Goal: Task Accomplishment & Management: Complete application form

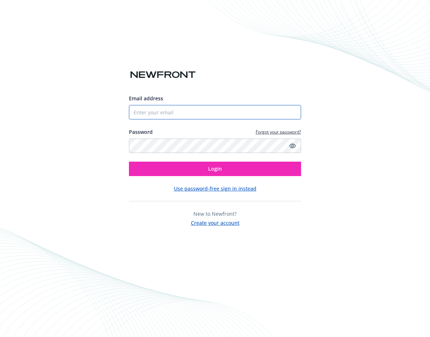
click at [154, 119] on input "Email address" at bounding box center [215, 112] width 172 height 14
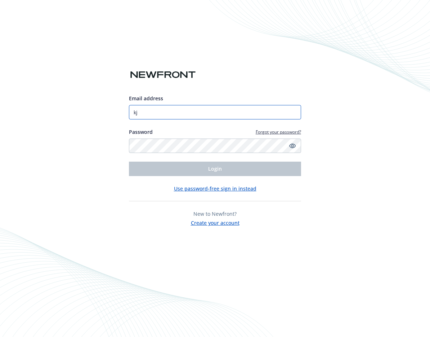
type input "k"
type input "[PERSON_NAME][DOMAIN_NAME][EMAIL_ADDRESS][PERSON_NAME][DOMAIN_NAME]"
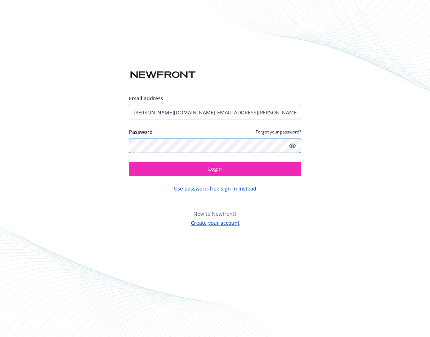
click at [129, 161] on button "Login" at bounding box center [215, 168] width 172 height 14
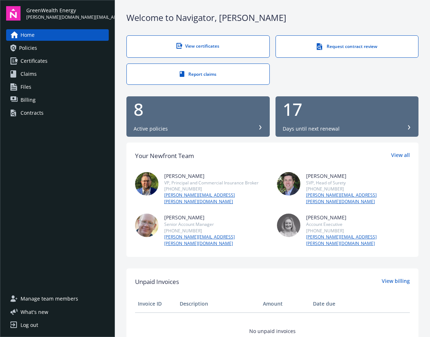
click at [190, 53] on link "View certificates" at bounding box center [197, 46] width 143 height 22
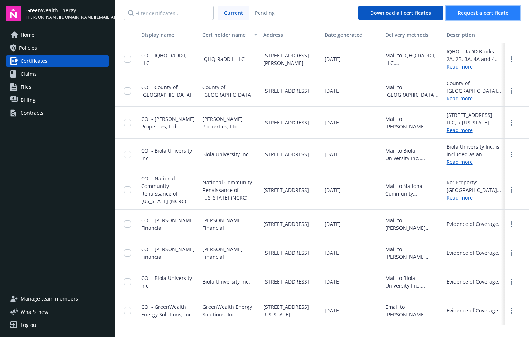
click at [430, 9] on span "Request a certificate" at bounding box center [483, 12] width 51 height 7
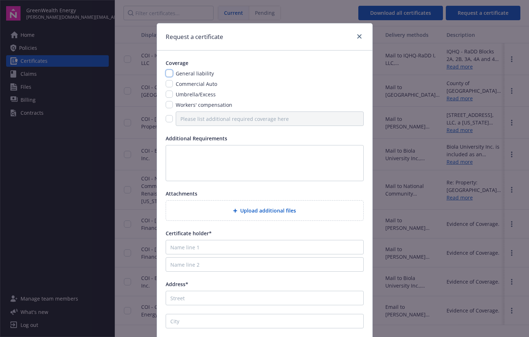
click at [170, 74] on input "checkbox" at bounding box center [169, 73] width 7 height 7
checkbox input "true"
click at [170, 83] on input "checkbox" at bounding box center [169, 83] width 7 height 7
checkbox input "true"
click at [170, 91] on input "checkbox" at bounding box center [169, 93] width 7 height 7
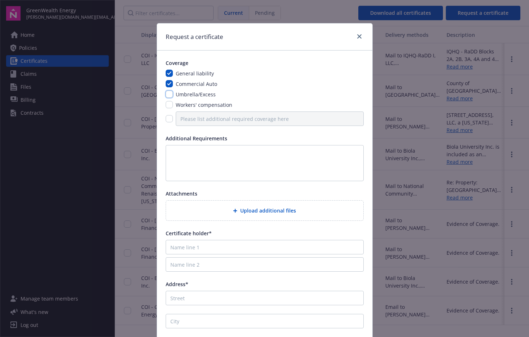
checkbox input "true"
click at [170, 106] on input "checkbox" at bounding box center [169, 104] width 7 height 7
checkbox input "true"
click at [167, 120] on input "checkbox" at bounding box center [169, 118] width 7 height 7
checkbox input "true"
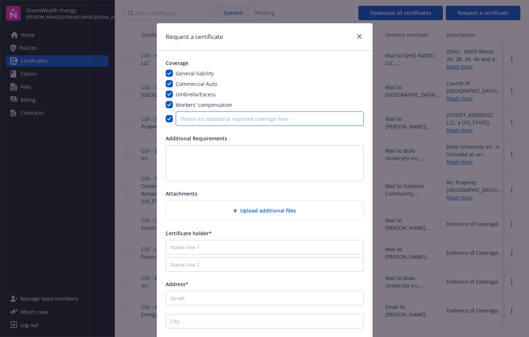
click at [256, 115] on input "Please list additional required coverage here" at bounding box center [270, 118] width 188 height 14
type input "P"
type input "Installation Floater and Property Insurance"
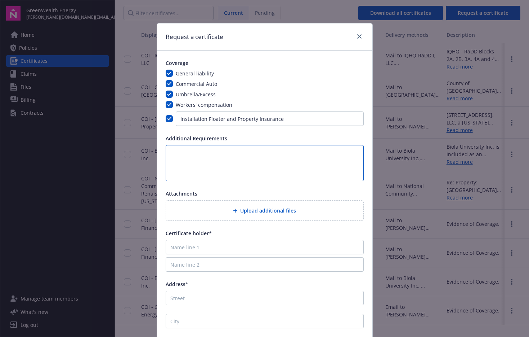
click at [202, 159] on textarea at bounding box center [265, 163] width 198 height 36
paste textarea "Additional Insureds (in Description of Operations section): Prism Places, Inc, …"
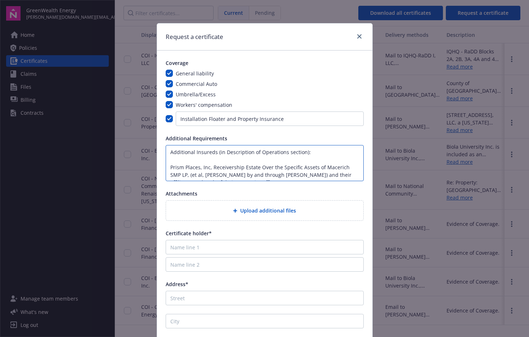
click at [192, 158] on textarea "Additional Insureds (in Description of Operations section): Prism Places, Inc, …" at bounding box center [265, 163] width 198 height 36
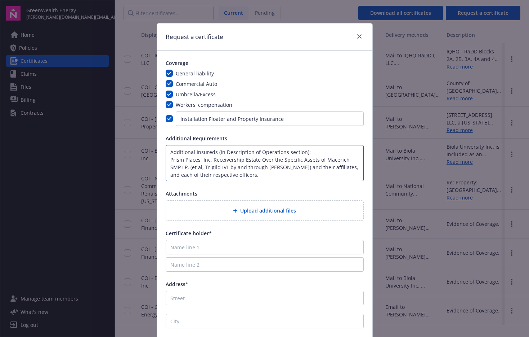
scroll to position [1, 0]
click at [249, 174] on textarea "Additional Insureds (in Description of Operations section): Prism Places, Inc, …" at bounding box center [265, 163] width 198 height 36
drag, startPoint x: 248, startPoint y: 174, endPoint x: 257, endPoint y: 216, distance: 43.3
click at [257, 216] on div "Coverage General liability Commercial Auto Umbrella/Excess Workers' compensatio…" at bounding box center [264, 204] width 215 height 309
click at [252, 173] on textarea "Additional Insureds (in Description of Operations section): Prism Places, Inc, …" at bounding box center [265, 163] width 198 height 36
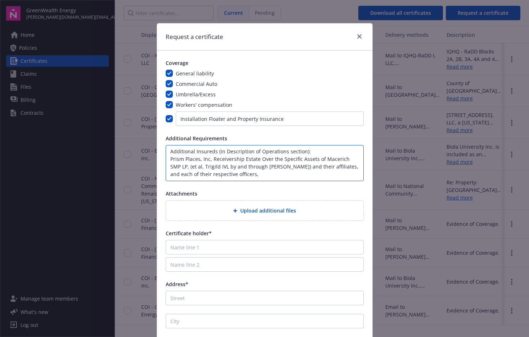
type textarea "Additional Insureds (in Description of Operations section): Prism Places, Inc, …"
drag, startPoint x: 242, startPoint y: 178, endPoint x: 125, endPoint y: 137, distance: 124.4
click at [125, 137] on div "Request a certificate Coverage General liability Commercial Auto Umbrella/Exces…" at bounding box center [264, 168] width 529 height 337
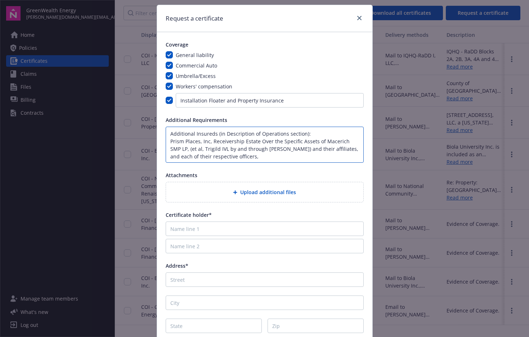
scroll to position [6, 0]
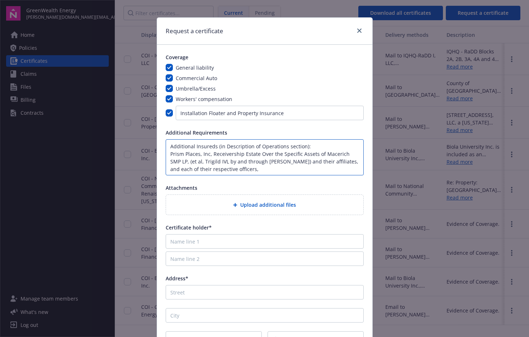
click at [262, 167] on textarea "Additional Insureds (in Description of Operations section): Prism Places, Inc, …" at bounding box center [265, 157] width 198 height 36
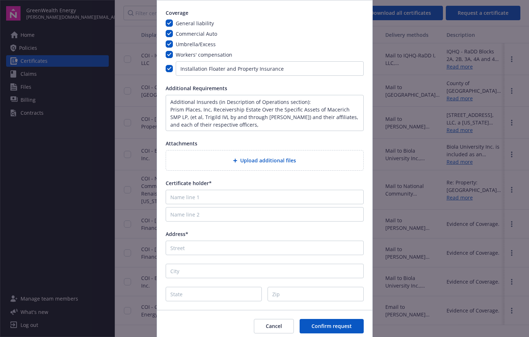
scroll to position [58, 0]
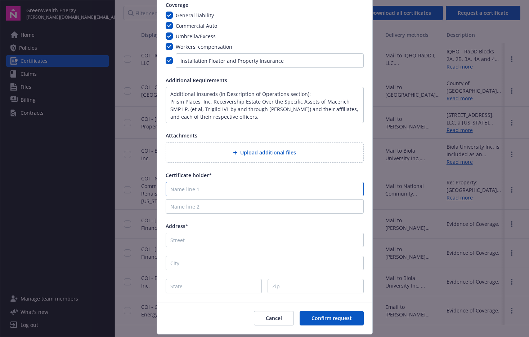
click at [213, 191] on input "Name line 1" at bounding box center [265, 189] width 198 height 14
paste input "Receivership Estate Over the Specific Assets of Macerich SMP LP, et al"
type input "Receivership Estate Over the Specific Assets of Macerich SMP LP, et al"
click at [194, 209] on input "Name line 2" at bounding box center [265, 206] width 198 height 14
paste input "c/o Prism Places, Inc."
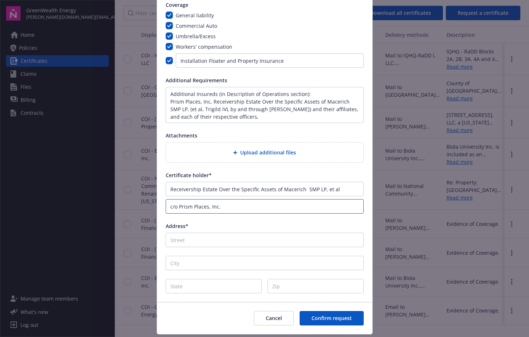
type input "c/o Prism Places, Inc."
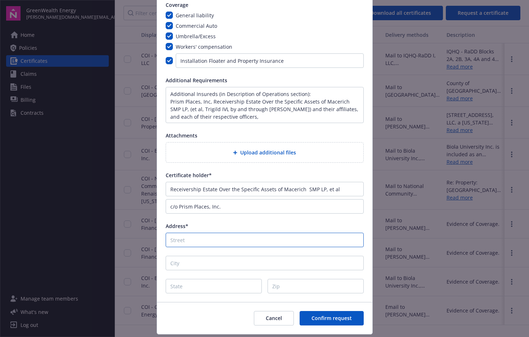
click at [193, 239] on input "Address*" at bounding box center [265, 239] width 198 height 14
paste input "[STREET_ADDRESS][PERSON_NAME]"
type input "[STREET_ADDRESS][PERSON_NAME]"
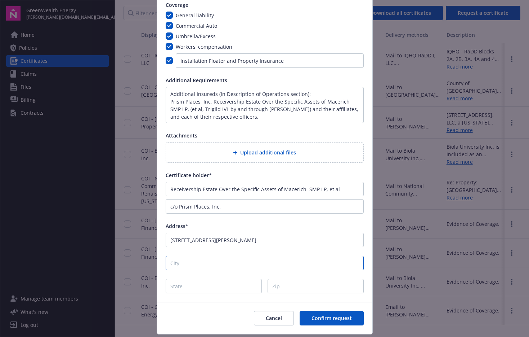
click at [187, 260] on input "City" at bounding box center [265, 262] width 198 height 14
type input "[GEOGRAPHIC_DATA][PERSON_NAME]"
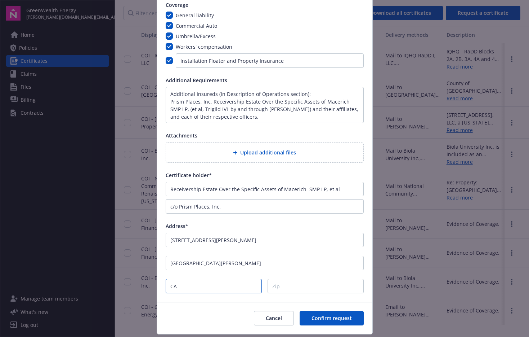
type input "CA"
type input "90401"
click at [270, 151] on span "Upload additional files" at bounding box center [268, 152] width 56 height 8
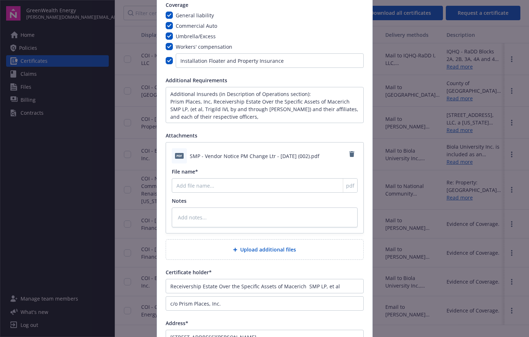
scroll to position [175, 0]
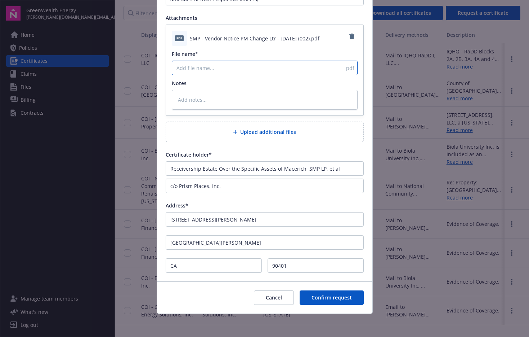
click at [208, 68] on input "File name*" at bounding box center [265, 68] width 186 height 14
type input "COI Requirements"
click at [333, 305] on div "Cancel Confirm request" at bounding box center [264, 297] width 215 height 32
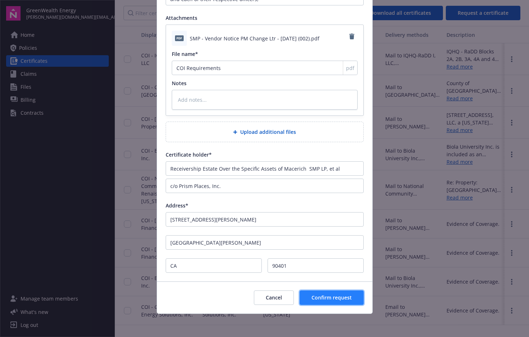
click at [328, 298] on span "Confirm request" at bounding box center [332, 297] width 40 height 7
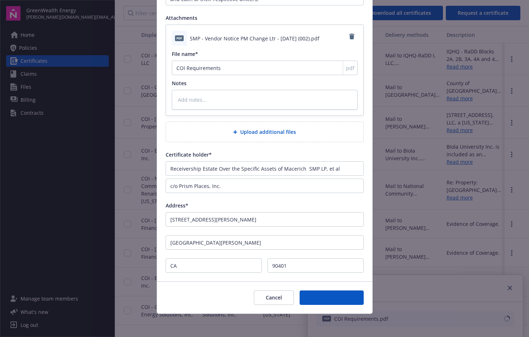
type textarea "x"
